Goal: Information Seeking & Learning: Check status

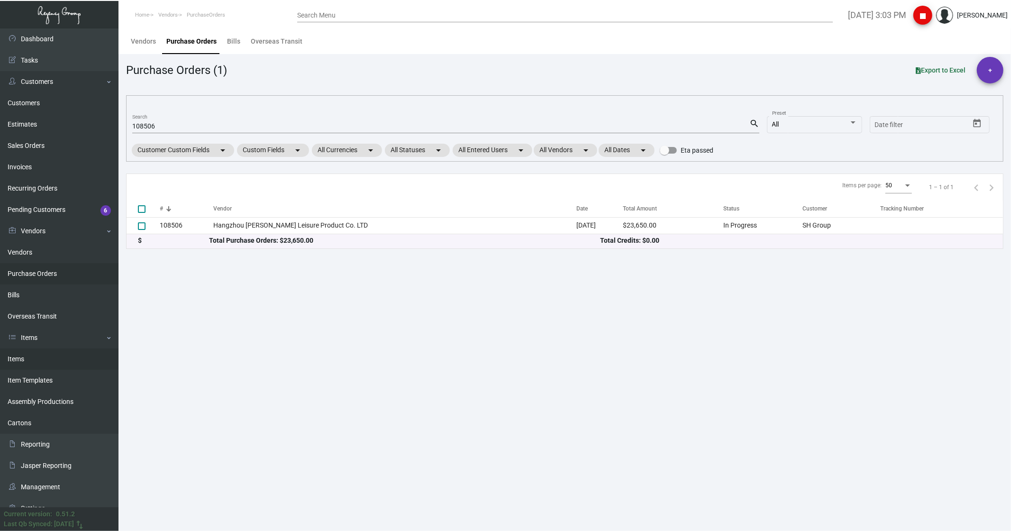
click at [12, 361] on link "Items" at bounding box center [59, 359] width 119 height 21
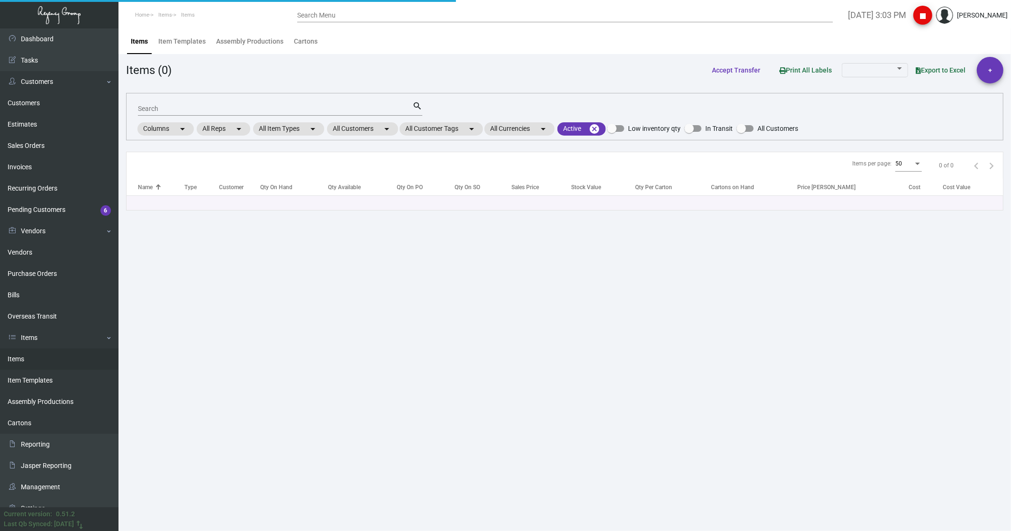
click at [151, 106] on input "Search" at bounding box center [275, 109] width 275 height 8
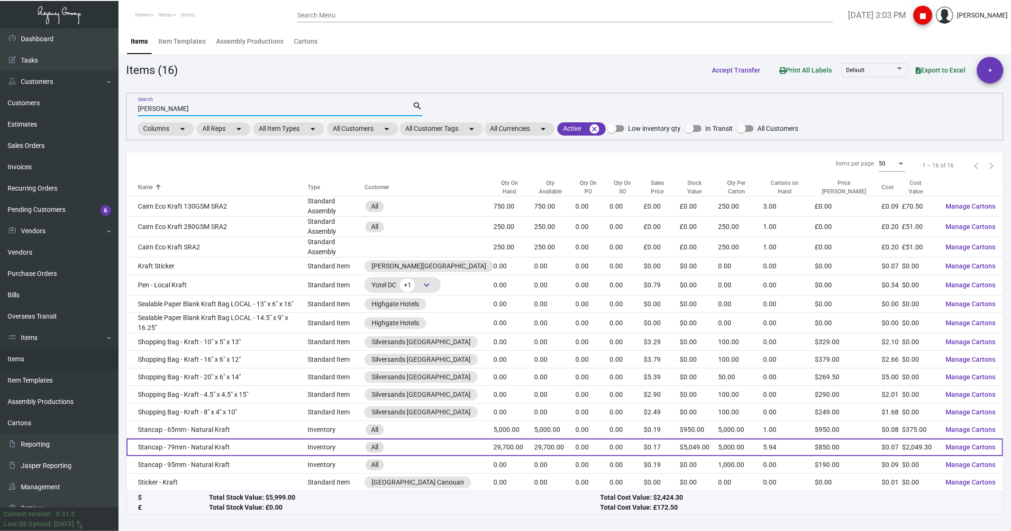
type input "[PERSON_NAME]"
click at [190, 439] on td "Stancap - 79mm - Natural Kraft" at bounding box center [217, 448] width 181 height 18
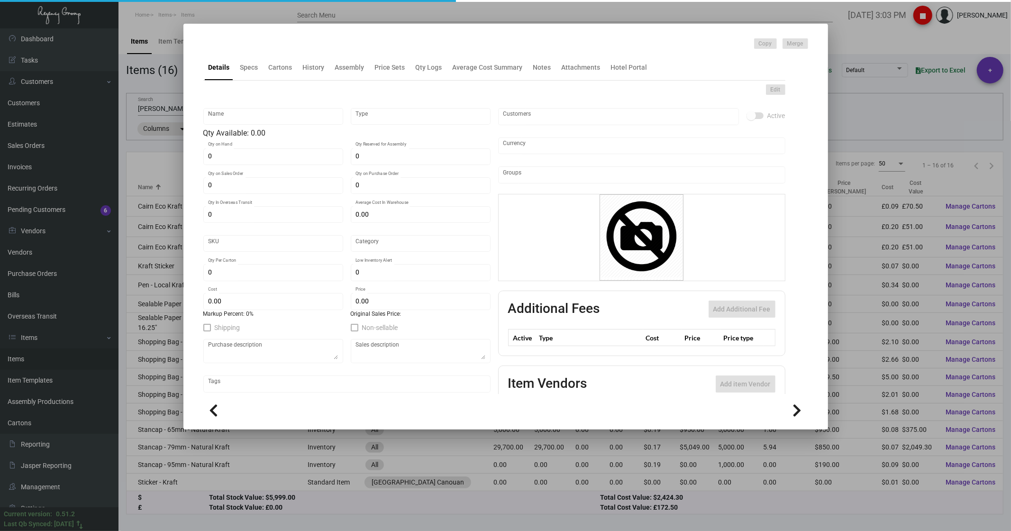
type input "Stancap - 79mm - Natural Kraft"
type input "Inventory"
type input "29,700"
type input "$ 0.25333"
type input "896-[PERSON_NAME] Cap-77"
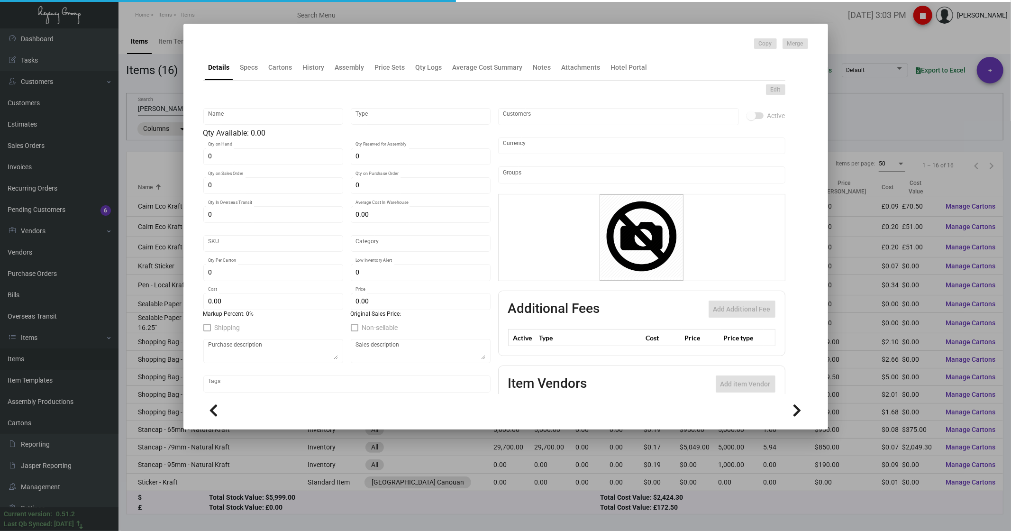
type input "Standard"
type input "5,000"
type input "$ 0.069"
type input "$ 0.17"
checkbox input "true"
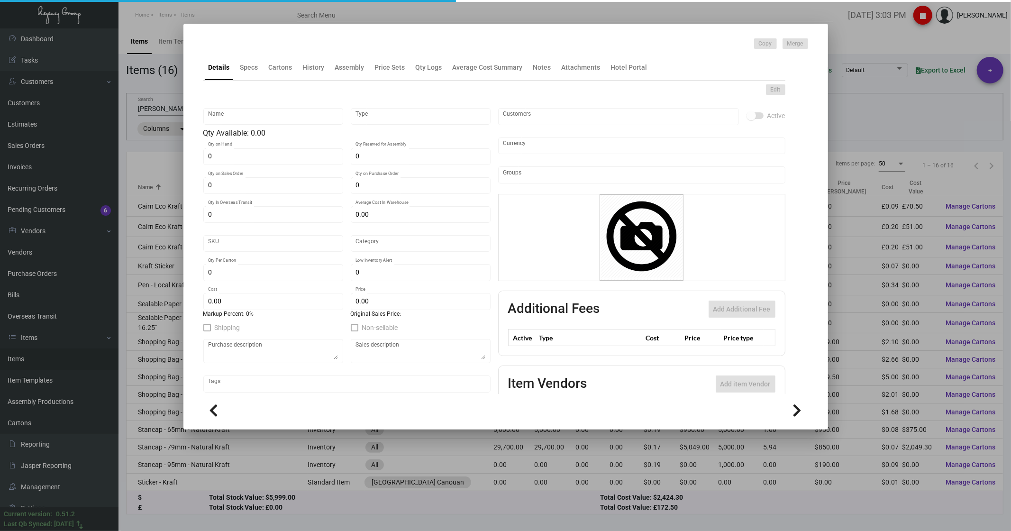
checkbox input "true"
type input "United States Dollar $"
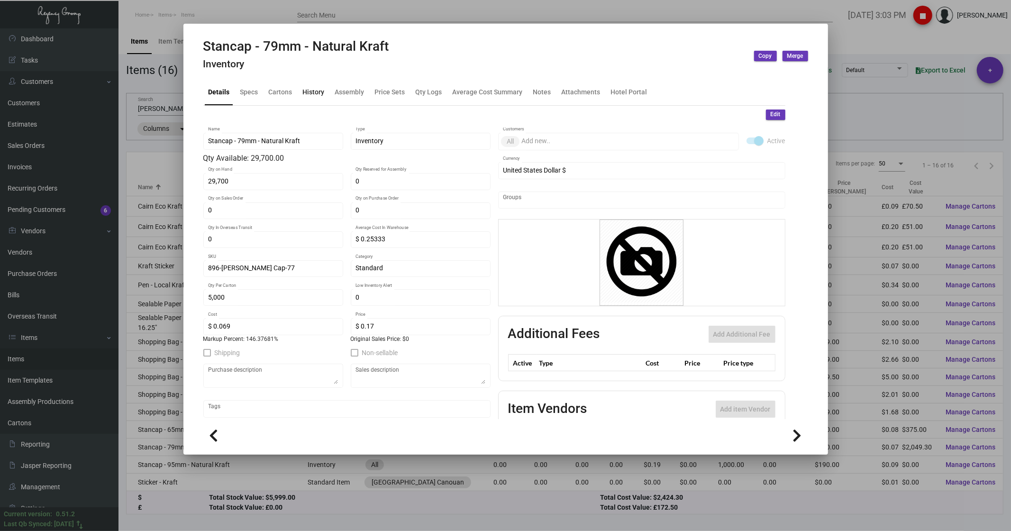
click at [305, 90] on div "History" at bounding box center [314, 92] width 22 height 10
